Goal: Navigation & Orientation: Understand site structure

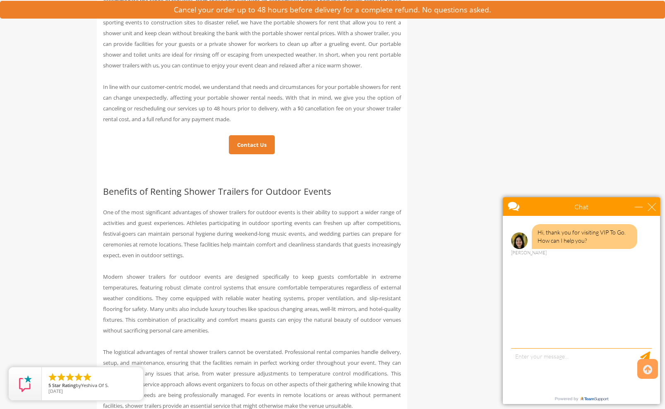
scroll to position [1402, 0]
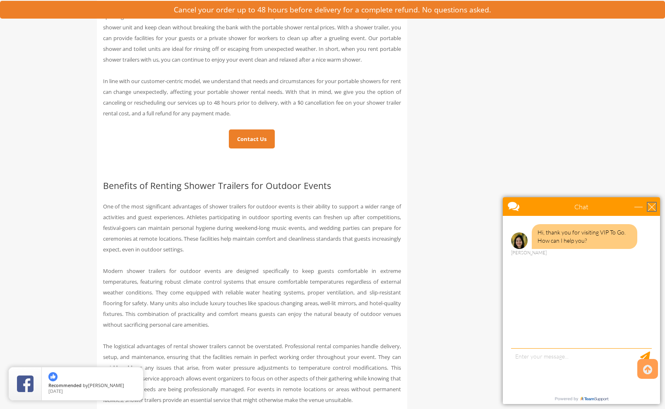
click at [652, 204] on div "close" at bounding box center [652, 207] width 8 height 8
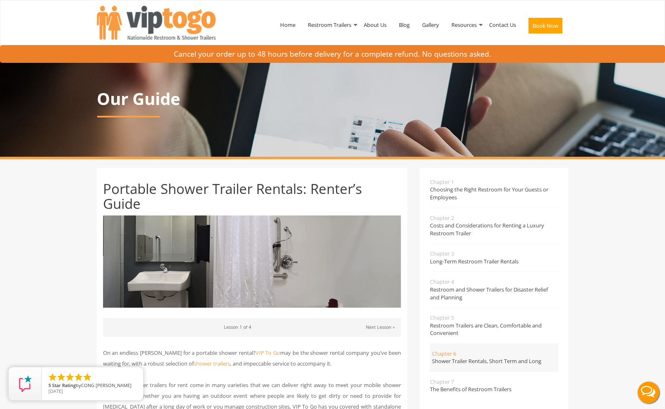
scroll to position [0, 0]
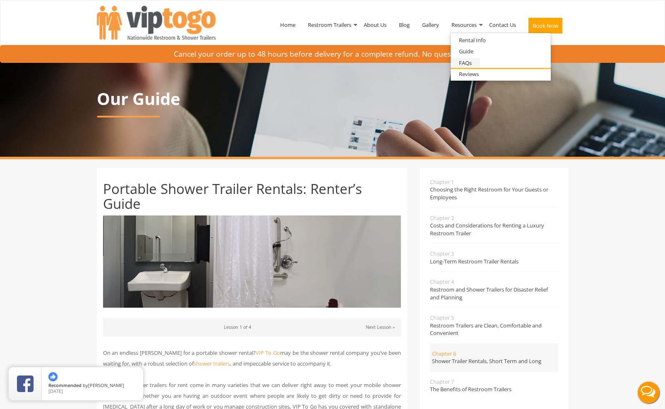
click at [462, 60] on link "FAQs" at bounding box center [465, 63] width 29 height 10
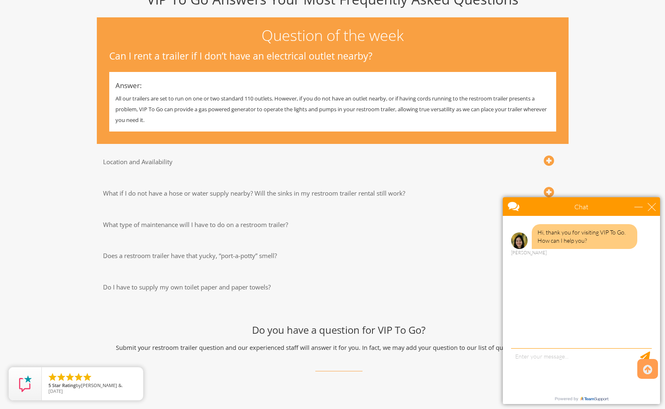
scroll to position [178, 0]
click at [650, 204] on div "close" at bounding box center [652, 207] width 8 height 8
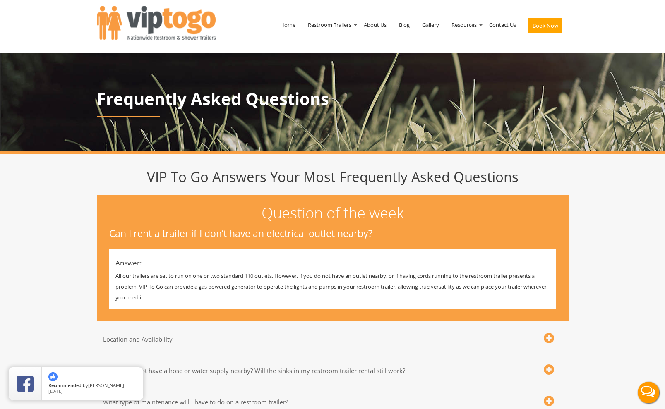
scroll to position [0, 0]
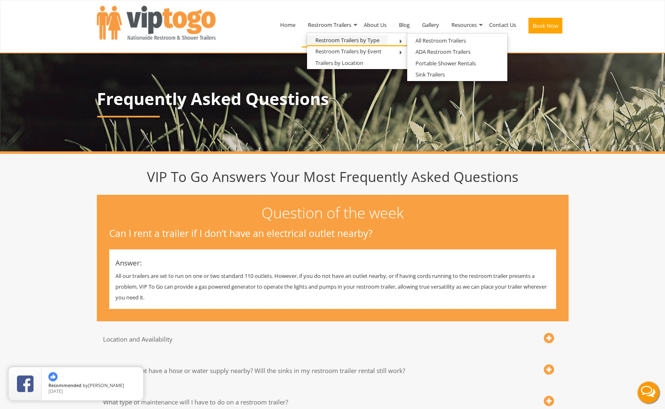
click at [344, 40] on link "Restroom Trailers by Type" at bounding box center [347, 40] width 81 height 10
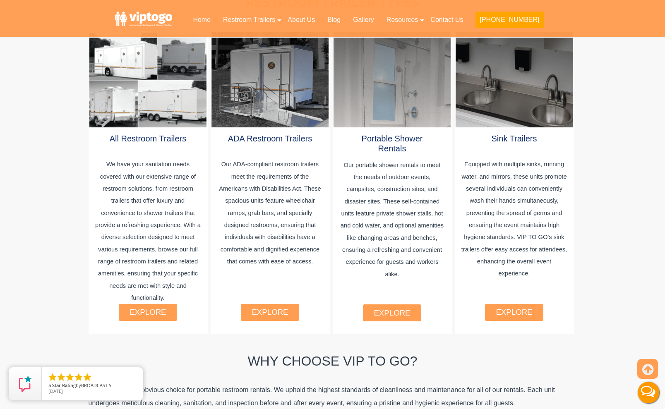
scroll to position [470, 0]
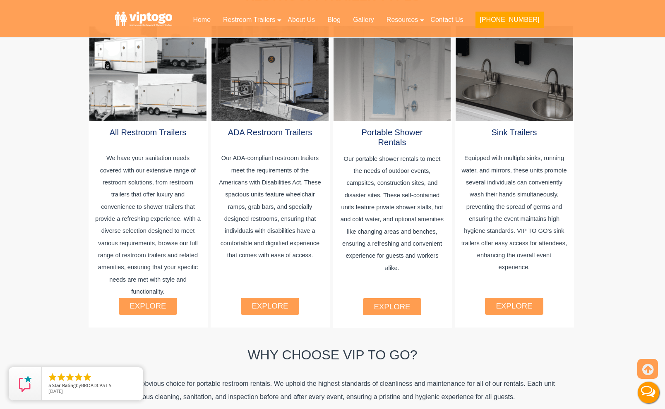
click at [149, 302] on link "explore" at bounding box center [148, 306] width 36 height 9
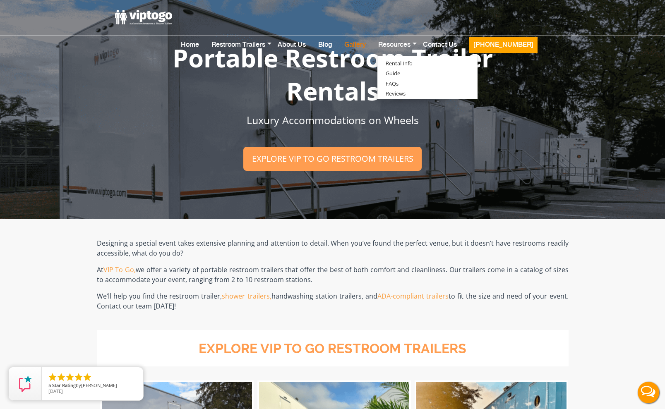
click at [368, 34] on link "Gallery" at bounding box center [355, 50] width 34 height 33
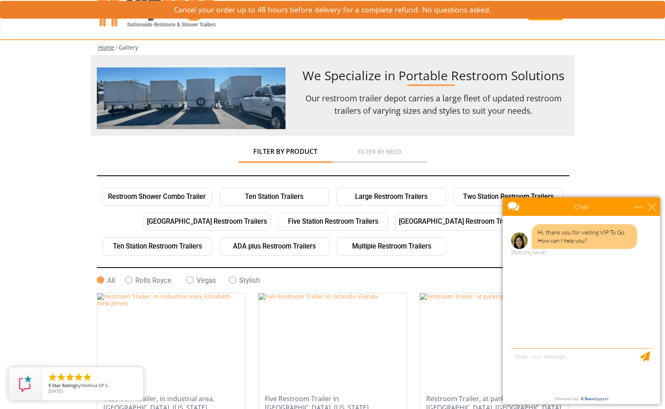
scroll to position [13, 0]
click at [650, 207] on div "close" at bounding box center [652, 207] width 8 height 8
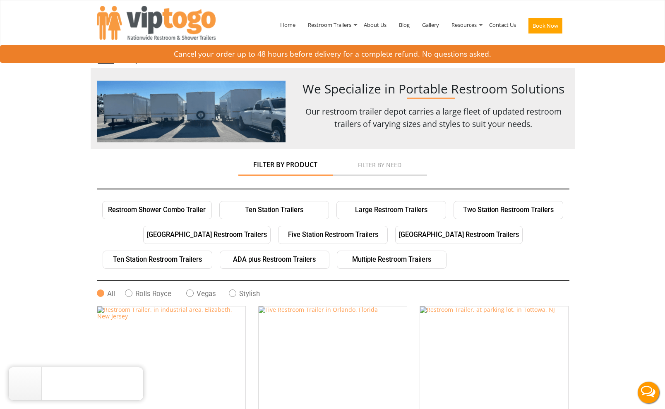
scroll to position [0, 0]
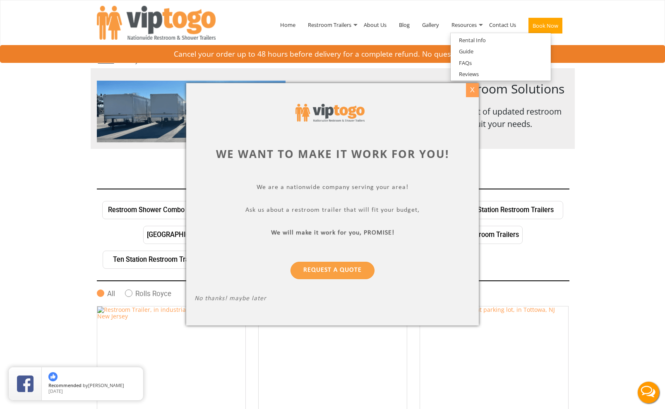
click at [469, 91] on div "X" at bounding box center [472, 90] width 13 height 14
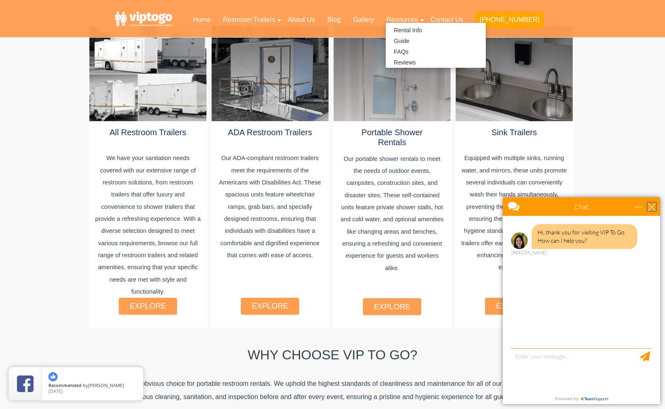
click at [654, 204] on div "close" at bounding box center [652, 207] width 8 height 8
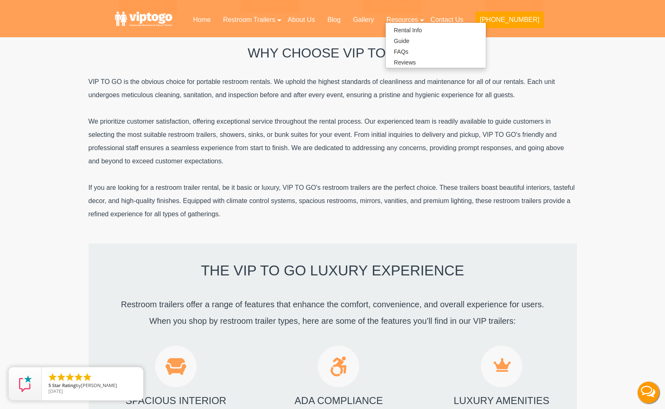
scroll to position [817, 0]
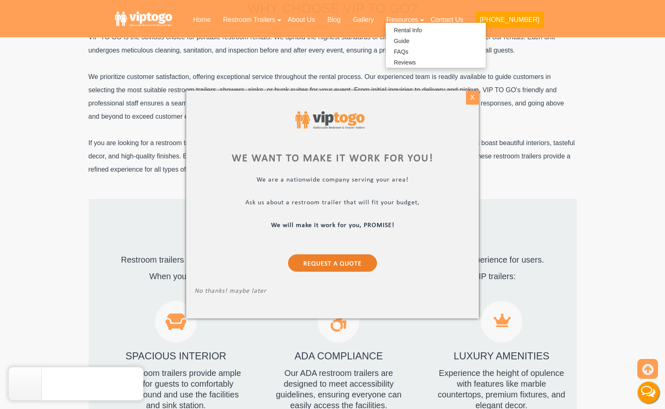
click at [473, 98] on div "X" at bounding box center [472, 98] width 13 height 14
